Goal: Task Accomplishment & Management: Use online tool/utility

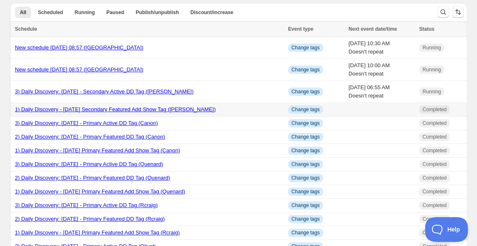
scroll to position [3, 0]
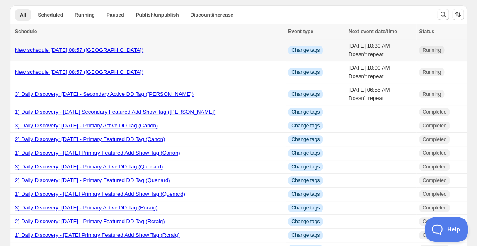
click at [98, 51] on link "New schedule Oct 01 2025 08:57 (Amber Road)" at bounding box center [79, 50] width 129 height 6
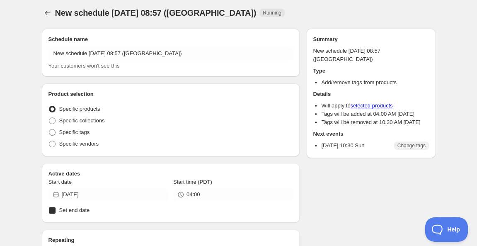
radio input "true"
checkbox input "true"
radio input "true"
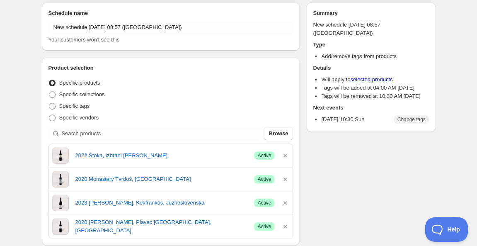
scroll to position [29, 0]
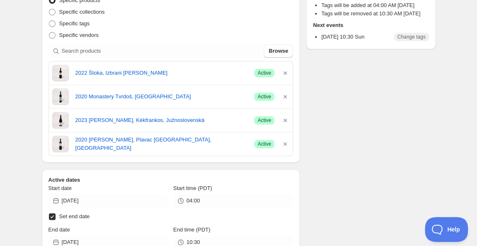
scroll to position [120, 0]
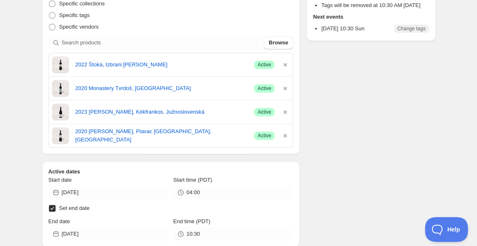
click at [13, 65] on div "New schedule Oct 01 2025 08:57 (Amber Road). This page is ready New schedule Oc…" at bounding box center [238, 203] width 477 height 647
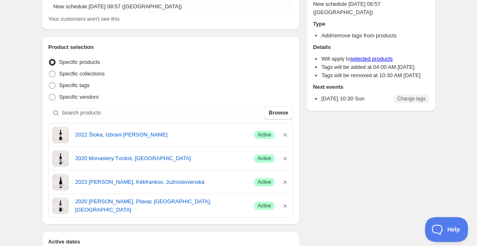
scroll to position [50, 0]
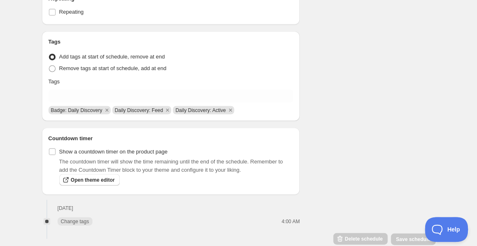
scroll to position [396, 0]
